Goal: Information Seeking & Learning: Learn about a topic

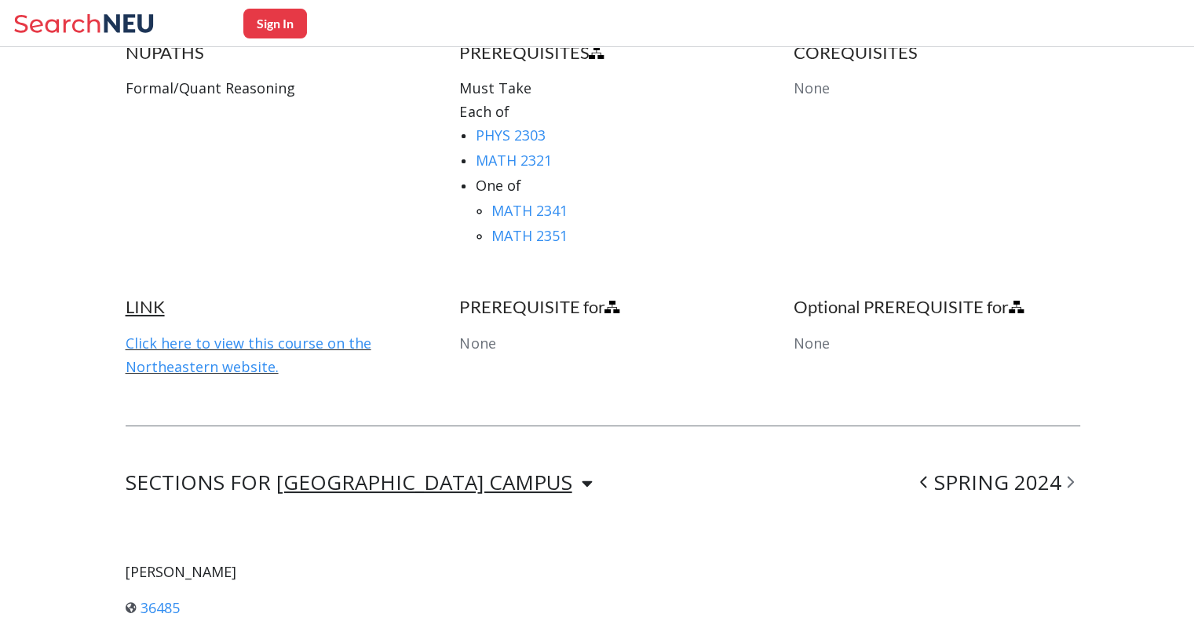
scroll to position [857, 0]
click at [528, 232] on link "MATH 2351" at bounding box center [529, 236] width 76 height 19
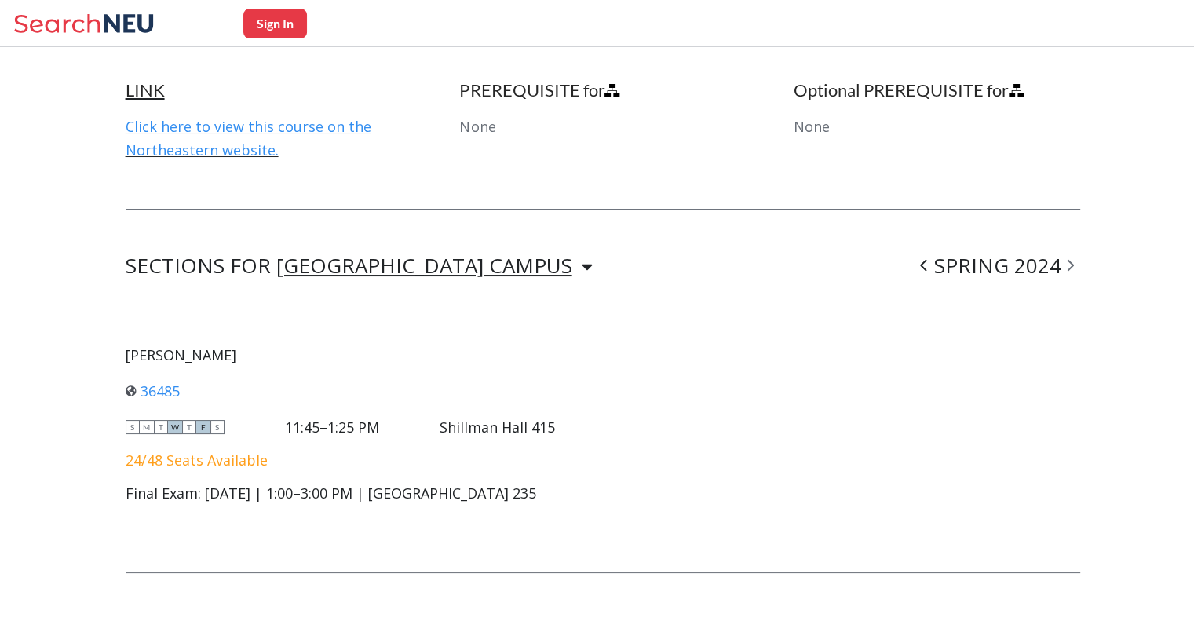
scroll to position [1076, 0]
click at [336, 424] on div "11:45–1:25 PM" at bounding box center [332, 425] width 94 height 17
click at [304, 484] on div "Final Exam: [DATE] | 1:00–3:00 PM | [GEOGRAPHIC_DATA] 235" at bounding box center [341, 491] width 430 height 17
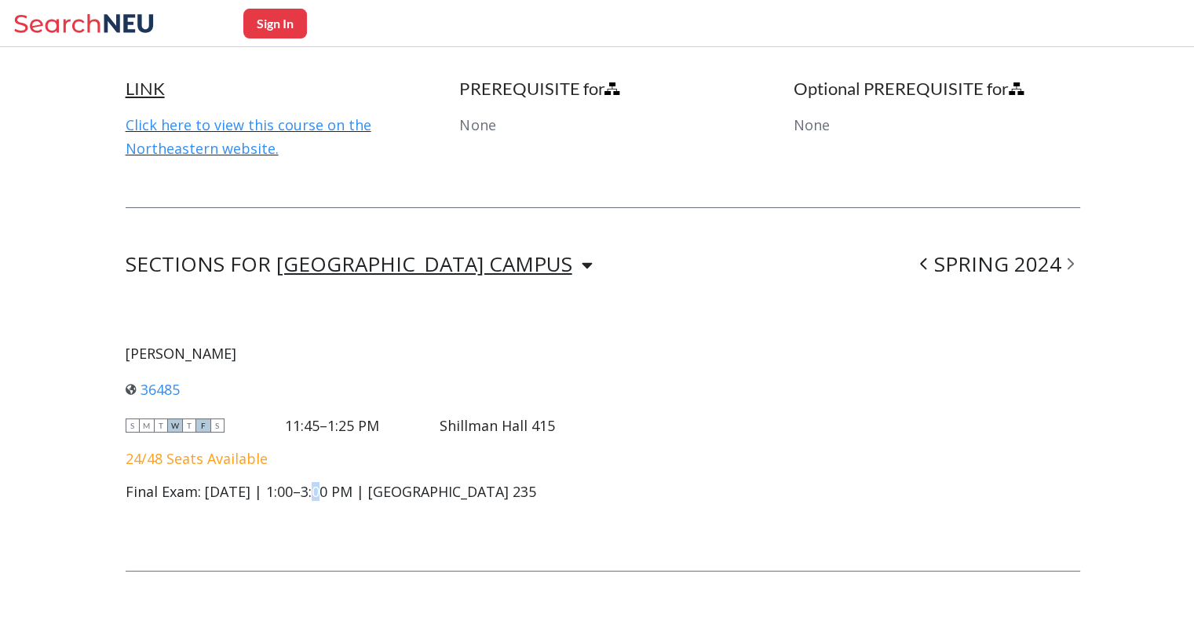
click at [304, 484] on div "Final Exam: [DATE] | 1:00–3:00 PM | [GEOGRAPHIC_DATA] 235" at bounding box center [341, 491] width 430 height 17
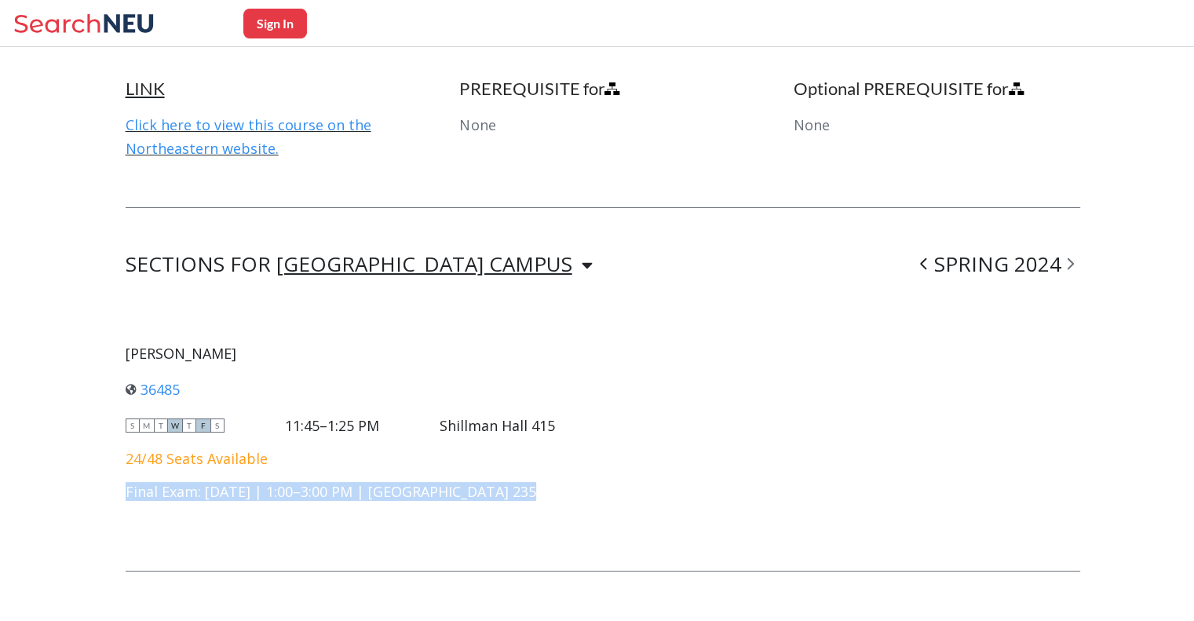
click at [304, 484] on div "Final Exam: [DATE] | 1:00–3:00 PM | [GEOGRAPHIC_DATA] 235" at bounding box center [341, 491] width 430 height 17
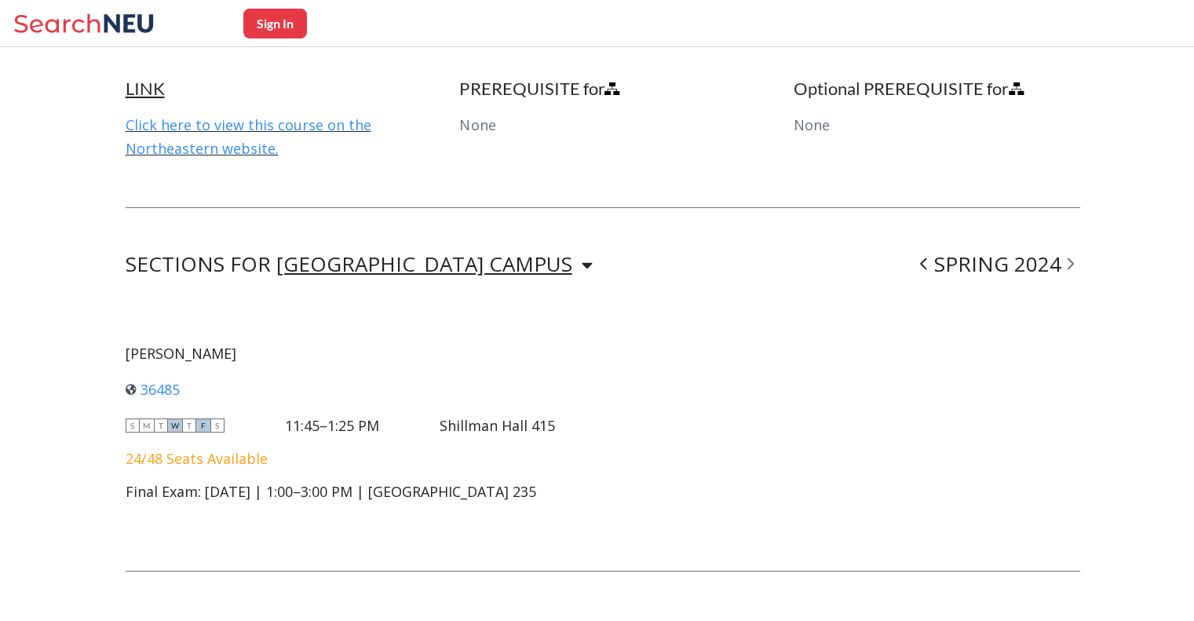
click at [336, 429] on div "11:45–1:25 PM" at bounding box center [332, 425] width 94 height 17
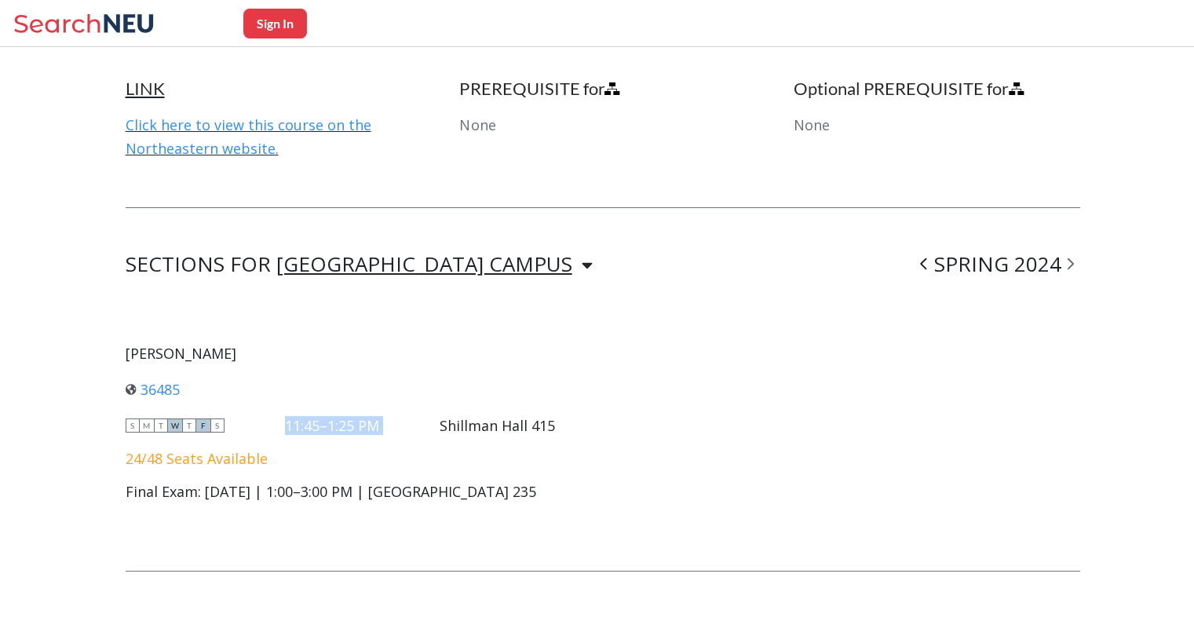
click at [336, 429] on div "11:45–1:25 PM" at bounding box center [332, 425] width 94 height 17
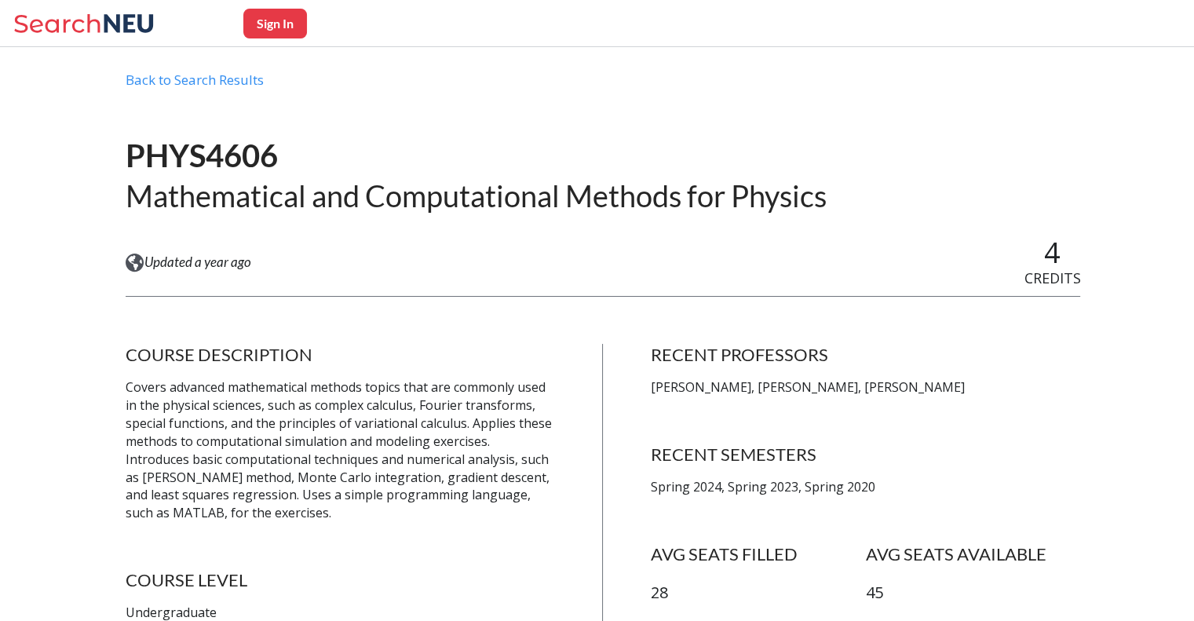
scroll to position [0, 0]
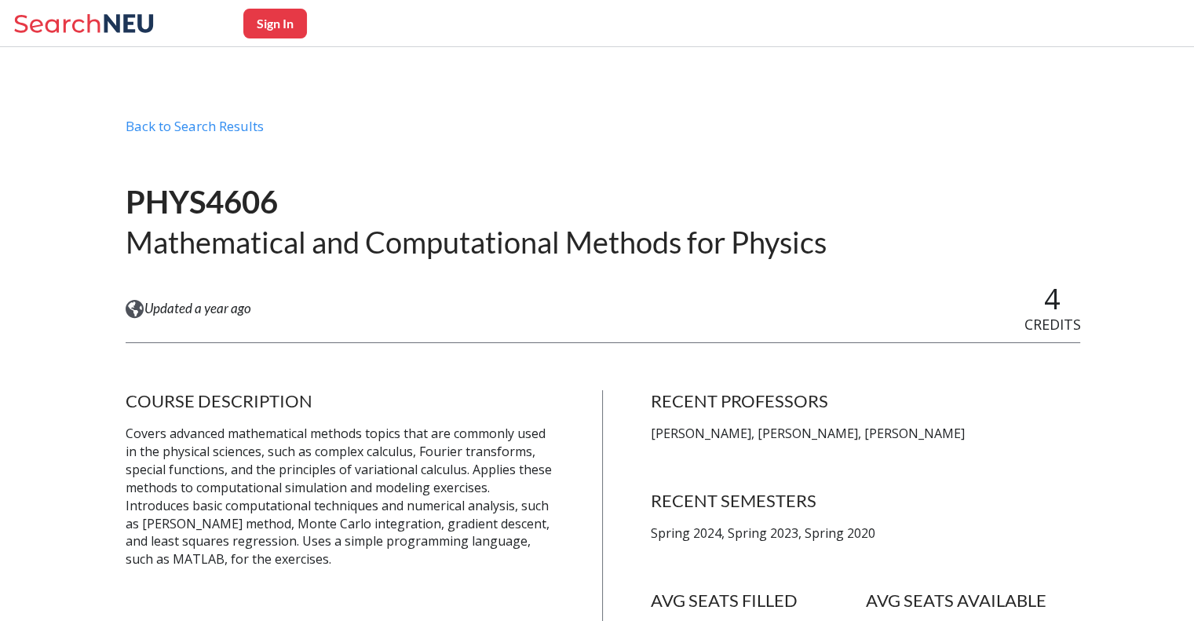
scroll to position [857, 0]
